Goal: Task Accomplishment & Management: Use online tool/utility

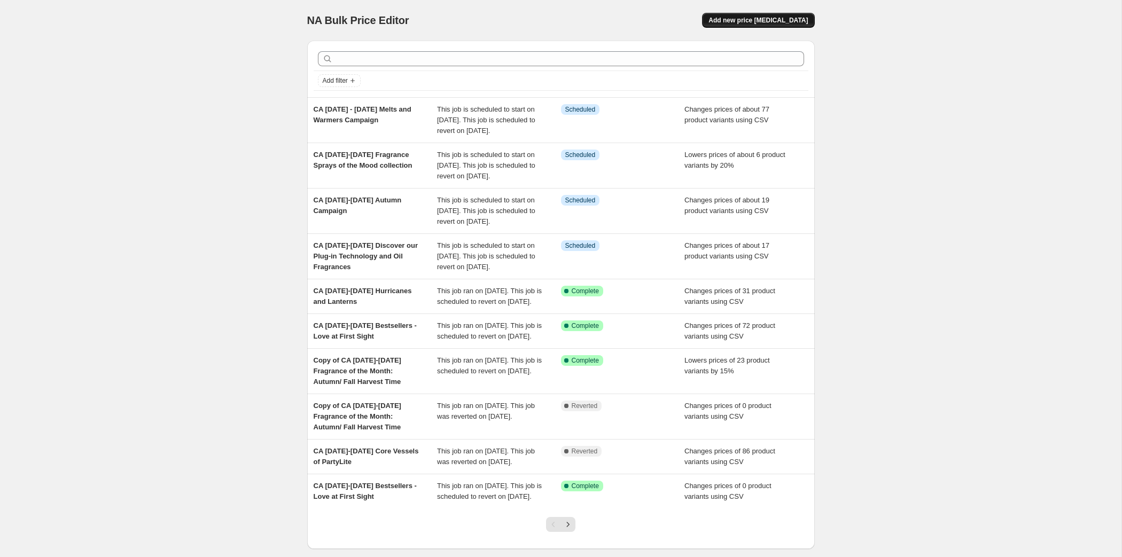
click at [808, 25] on span "Add new price [MEDICAL_DATA]" at bounding box center [757, 20] width 99 height 9
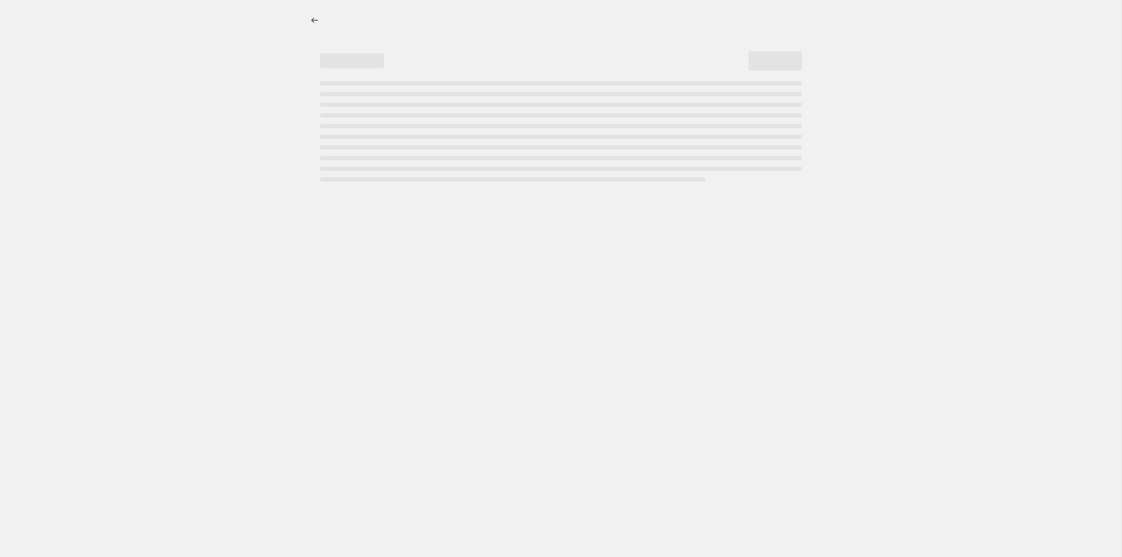
select select "percentage"
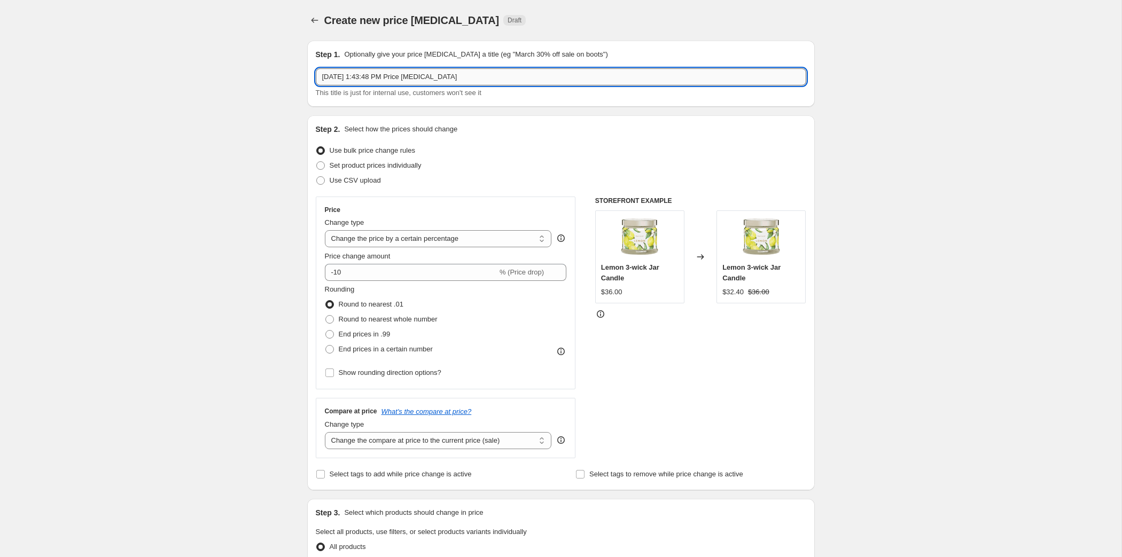
drag, startPoint x: 449, startPoint y: 88, endPoint x: 226, endPoint y: 100, distance: 223.1
click at [316, 85] on input "[DATE] 1:43:48 PM Price [MEDICAL_DATA]" at bounding box center [561, 76] width 490 height 17
click at [316, 85] on input "CA" at bounding box center [561, 76] width 490 height 17
paste input "[DATE] - [DATE] Essential Oils Flash Offer"
type input "CA [DATE] - [DATE] Essential Oils Flash Offer"
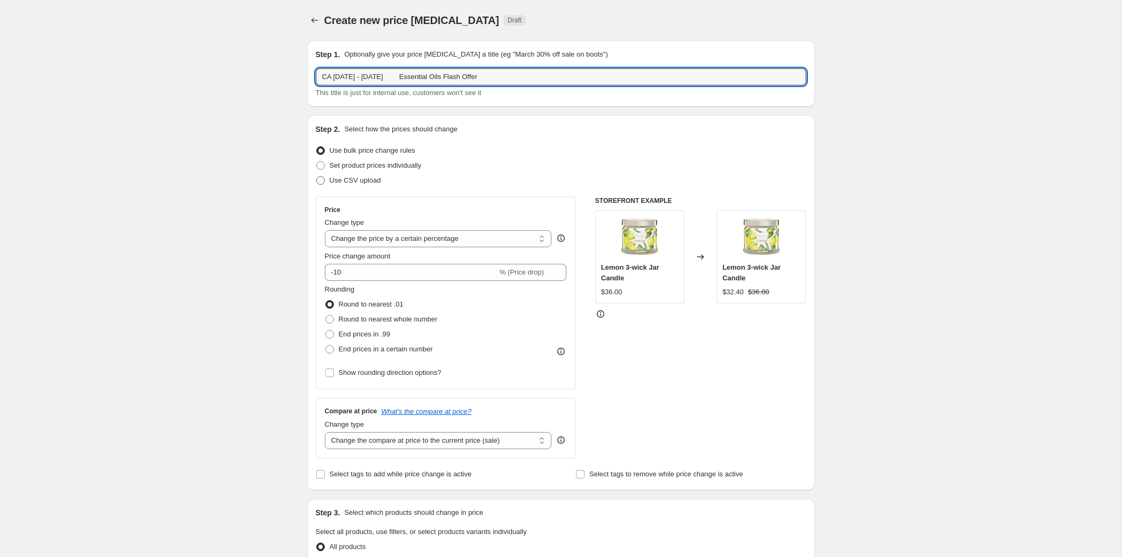
click at [316, 185] on span at bounding box center [320, 180] width 9 height 9
click at [316, 177] on input "Use CSV upload" at bounding box center [316, 176] width 1 height 1
radio input "true"
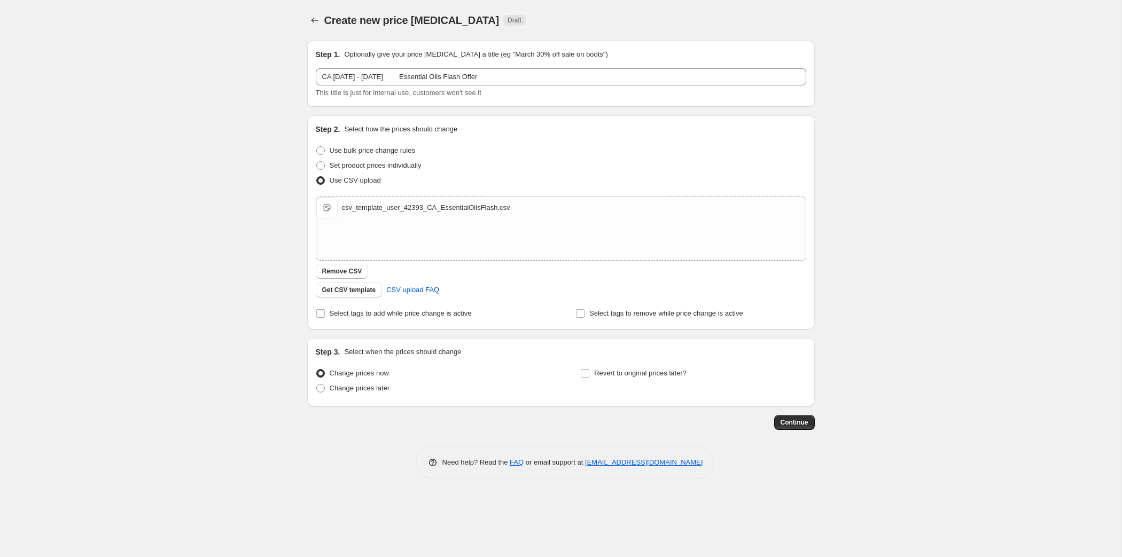
click at [333, 377] on span "Change prices now" at bounding box center [359, 373] width 59 height 8
click at [317, 370] on input "Change prices now" at bounding box center [316, 369] width 1 height 1
click at [316, 393] on span at bounding box center [320, 388] width 9 height 9
click at [316, 385] on input "Change prices later" at bounding box center [316, 384] width 1 height 1
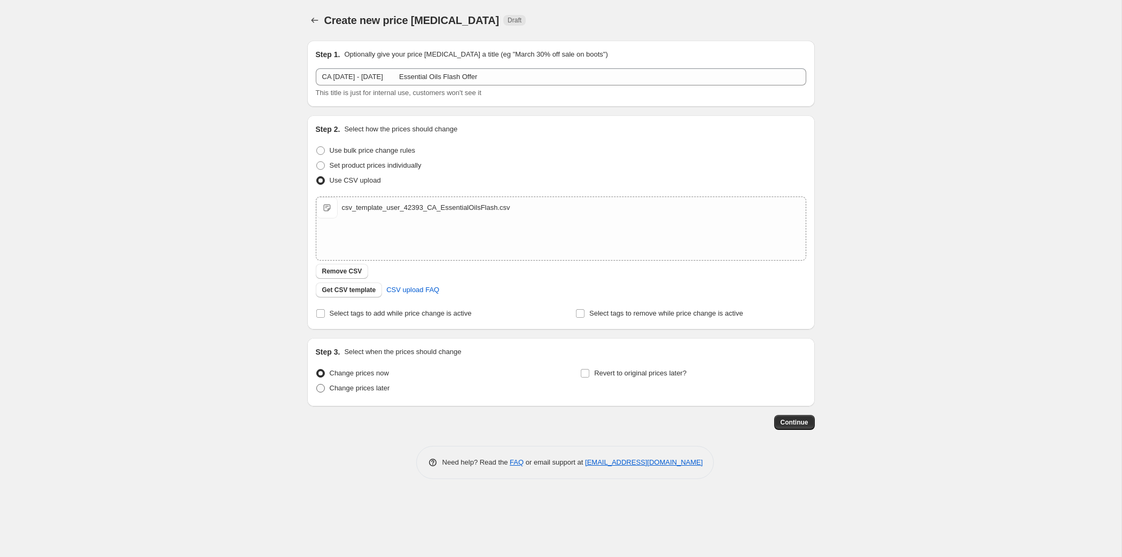
radio input "true"
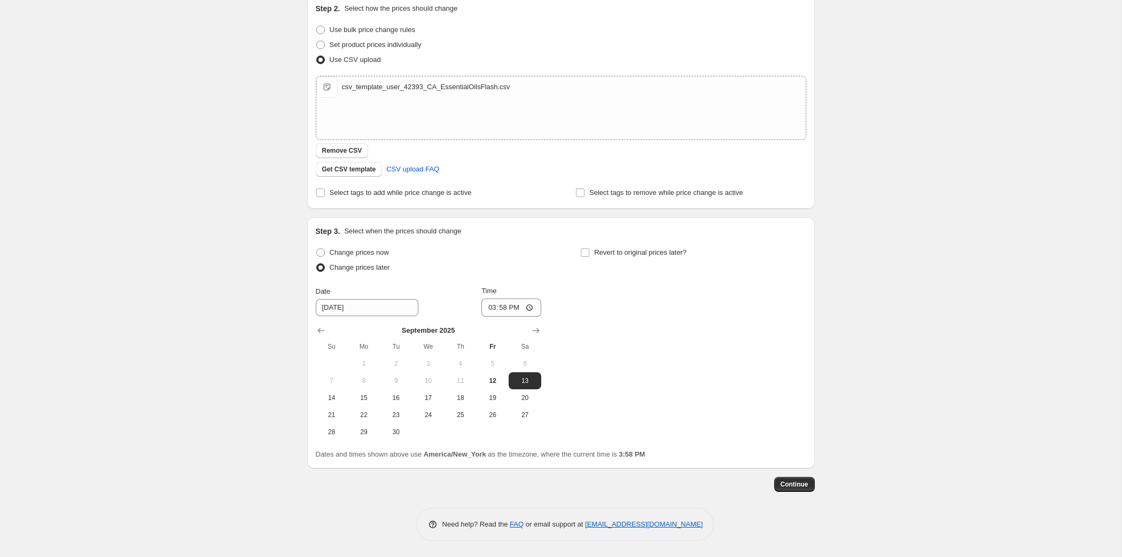
scroll to position [255, 0]
click at [352, 428] on span "29" at bounding box center [364, 432] width 24 height 9
type input "[DATE]"
click at [493, 299] on input "15:58" at bounding box center [511, 308] width 60 height 18
type input "08:00"
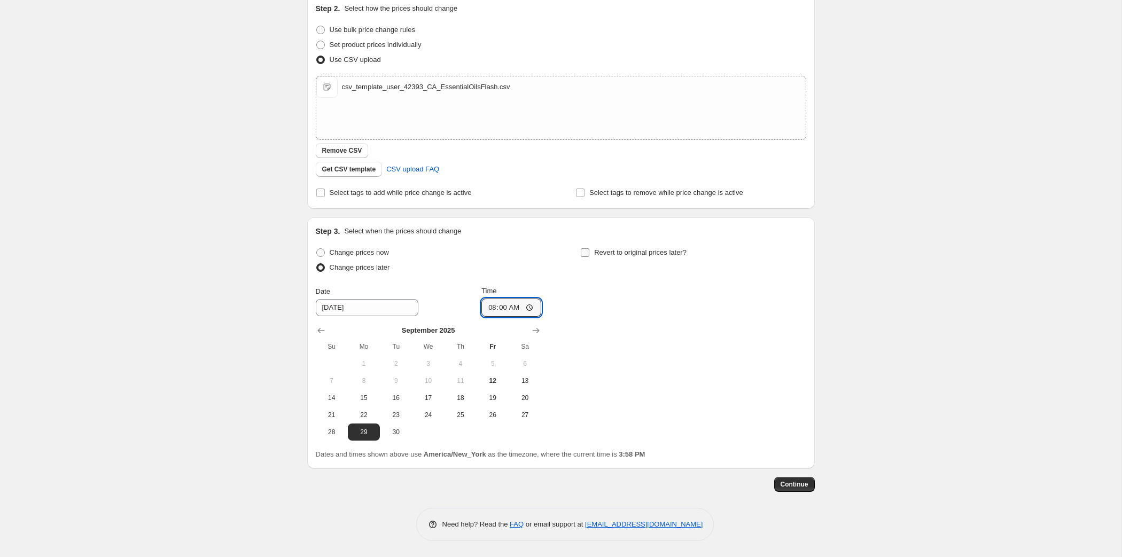
click at [589, 248] on input "Revert to original prices later?" at bounding box center [585, 252] width 9 height 9
checkbox input "true"
click at [806, 325] on icon "Show next month, October 2025" at bounding box center [800, 330] width 11 height 11
click at [709, 355] on button "1" at bounding box center [693, 363] width 32 height 17
type input "[DATE]"
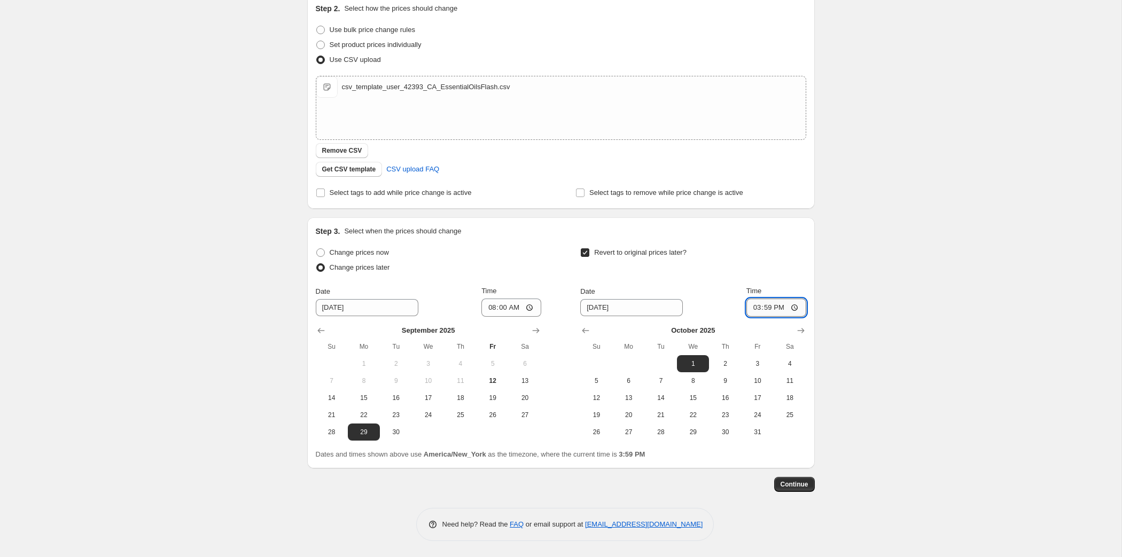
click at [806, 299] on input "15:59" at bounding box center [776, 308] width 60 height 18
type input "07:59"
click at [808, 480] on span "Continue" at bounding box center [794, 484] width 28 height 9
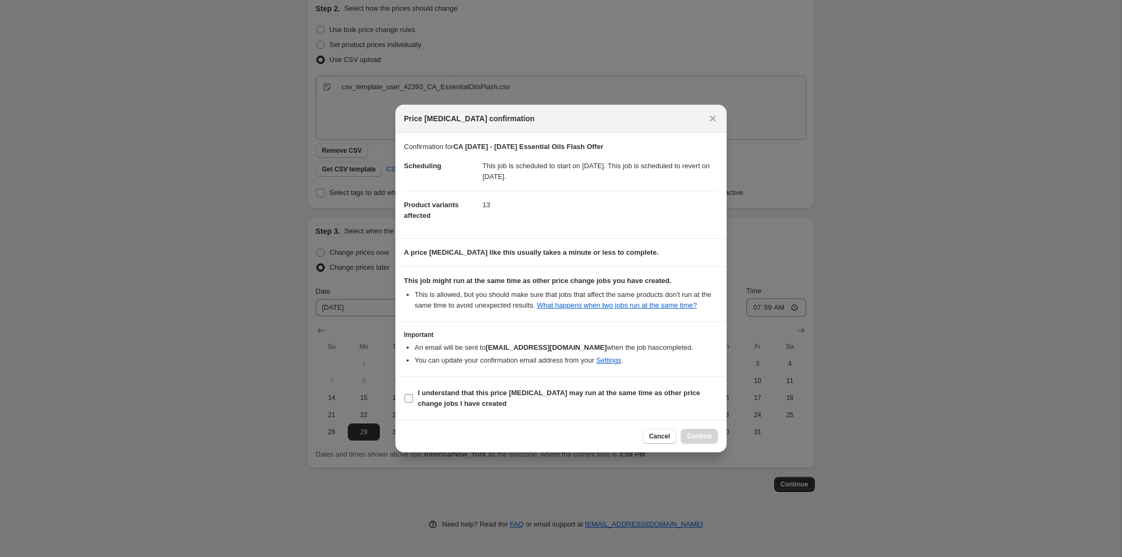
click at [529, 408] on b "I understand that this price [MEDICAL_DATA] may run at the same time as other p…" at bounding box center [559, 398] width 282 height 19
click at [413, 403] on input "I understand that this price [MEDICAL_DATA] may run at the same time as other p…" at bounding box center [408, 398] width 9 height 9
checkbox input "true"
click at [711, 441] on span "Confirm" at bounding box center [699, 436] width 25 height 9
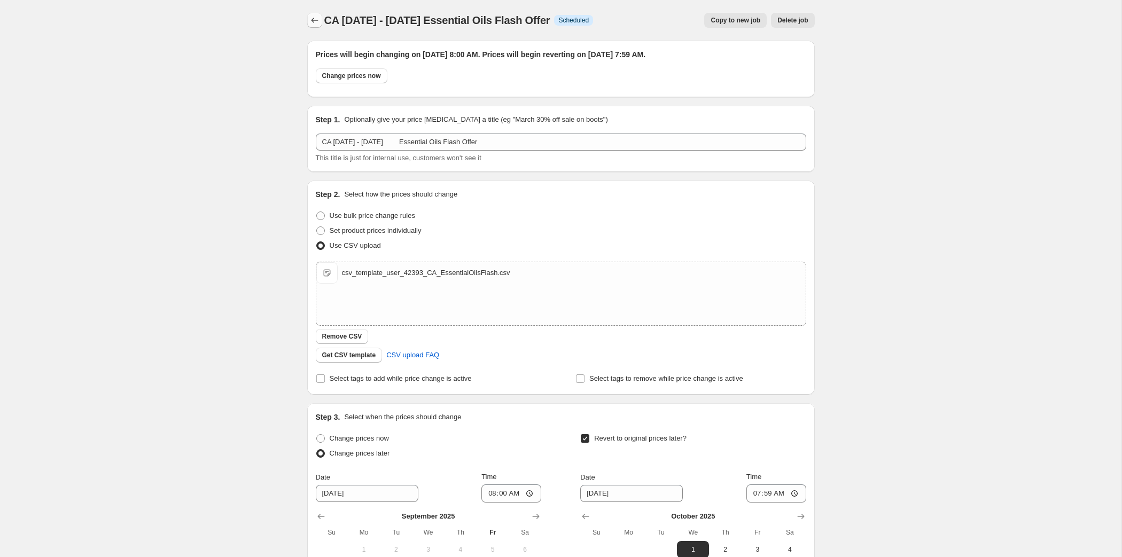
click at [309, 26] on icon "Price change jobs" at bounding box center [314, 20] width 11 height 11
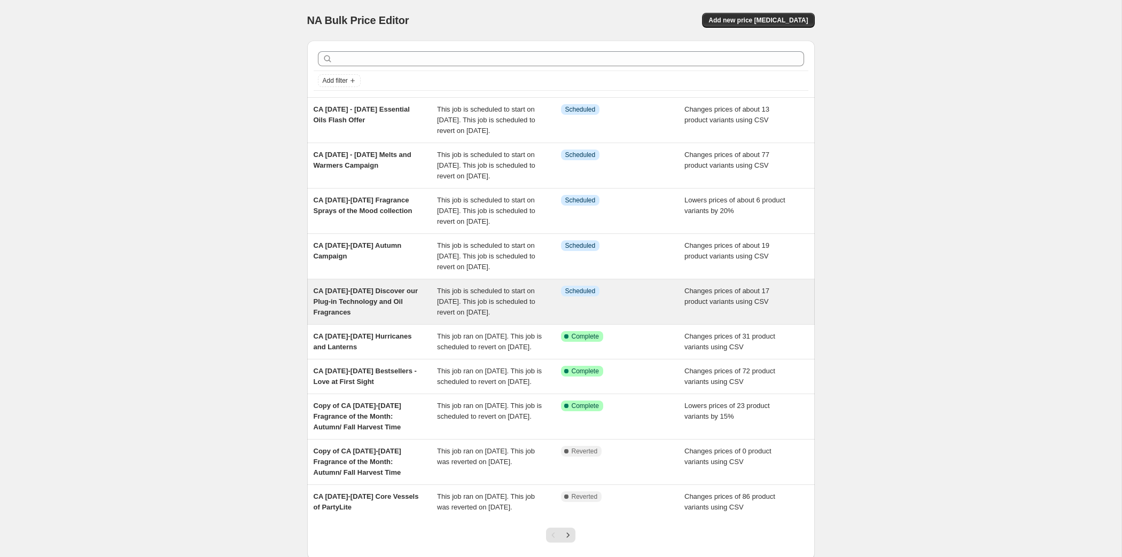
scroll to position [318, 0]
